Goal: Find specific page/section: Find specific page/section

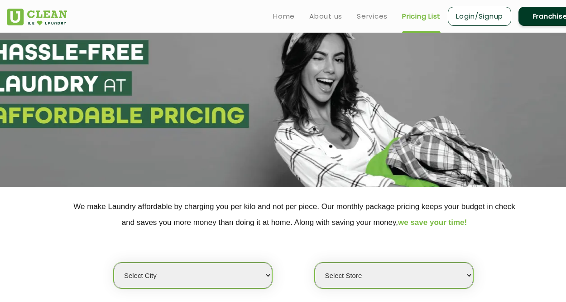
scroll to position [181, 0]
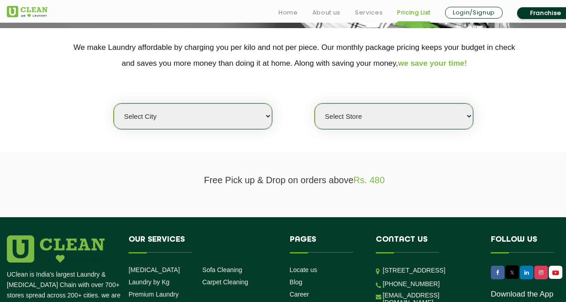
click at [269, 115] on select "Select city [GEOGRAPHIC_DATA] [GEOGRAPHIC_DATA] [GEOGRAPHIC_DATA] [GEOGRAPHIC_D…" at bounding box center [193, 116] width 158 height 26
select select "1"
click at [114, 103] on select "Select city [GEOGRAPHIC_DATA] [GEOGRAPHIC_DATA] [GEOGRAPHIC_DATA] [GEOGRAPHIC_D…" at bounding box center [193, 116] width 158 height 26
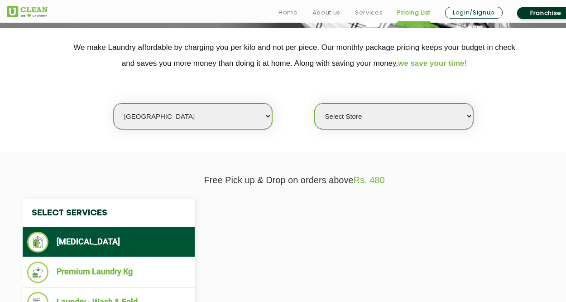
select select "0"
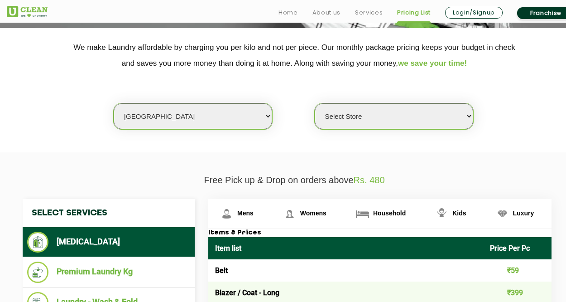
click at [467, 115] on select "Select Store [GEOGRAPHIC_DATA] [GEOGRAPHIC_DATA] 2 [GEOGRAPHIC_DATA] [PERSON_NA…" at bounding box center [394, 116] width 158 height 26
click at [503, 140] on section "We make Laundry affordable by charging you per kilo and not per piece. Our mont…" at bounding box center [283, 90] width 566 height 124
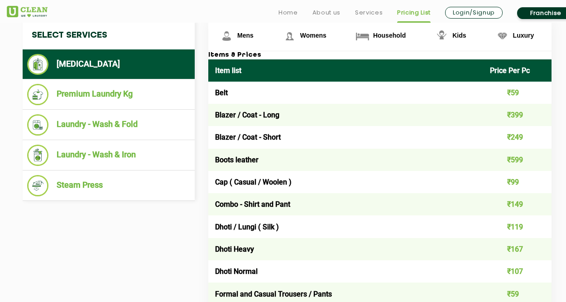
scroll to position [362, 0]
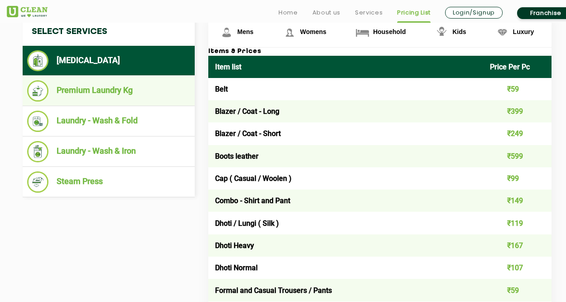
click at [99, 89] on li "Premium Laundry Kg" at bounding box center [108, 90] width 163 height 21
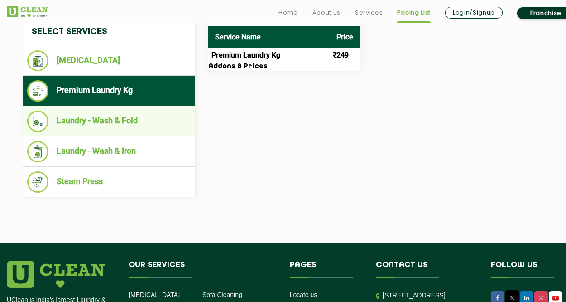
click at [96, 118] on li "Laundry - Wash & Fold" at bounding box center [108, 120] width 163 height 21
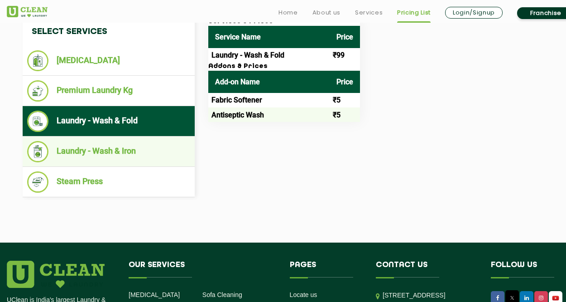
click at [82, 145] on li "Laundry - Wash & Iron" at bounding box center [108, 151] width 163 height 21
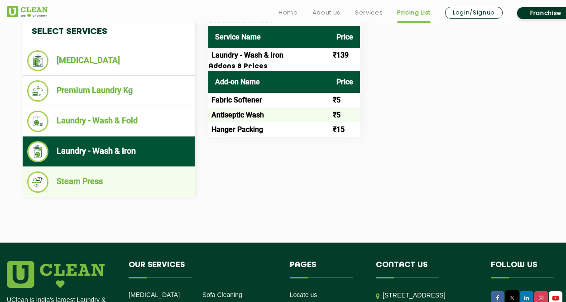
click at [79, 178] on li "Steam Press" at bounding box center [108, 181] width 163 height 21
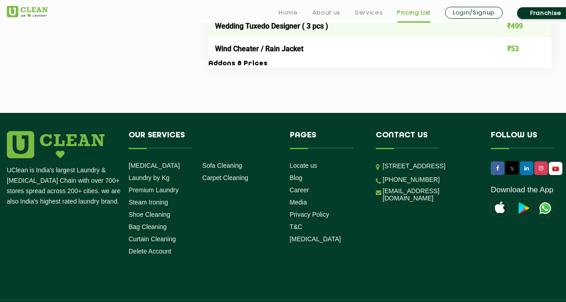
scroll to position [2004, 0]
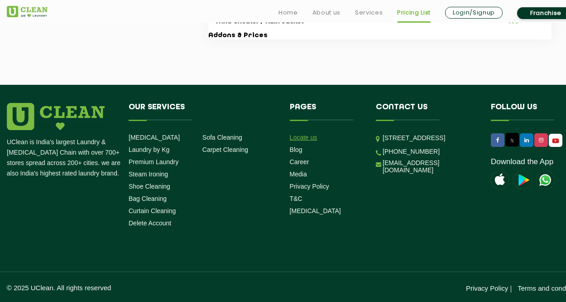
click at [299, 136] on link "Locate us" at bounding box center [304, 137] width 28 height 7
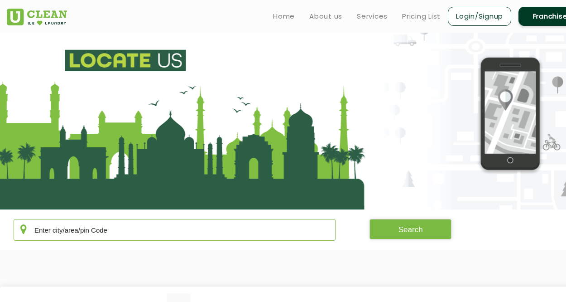
click at [127, 231] on input "text" at bounding box center [175, 230] width 322 height 22
type input "[GEOGRAPHIC_DATA]"
click at [416, 230] on button "Search" at bounding box center [410, 229] width 82 height 20
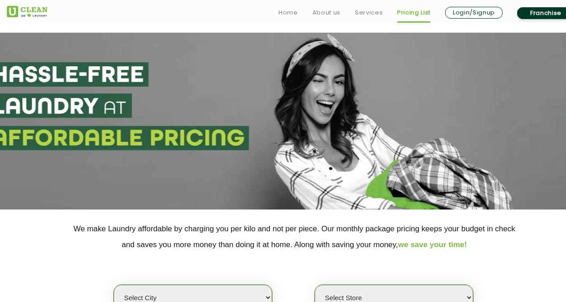
scroll to position [313, 0]
